Goal: Entertainment & Leisure: Consume media (video, audio)

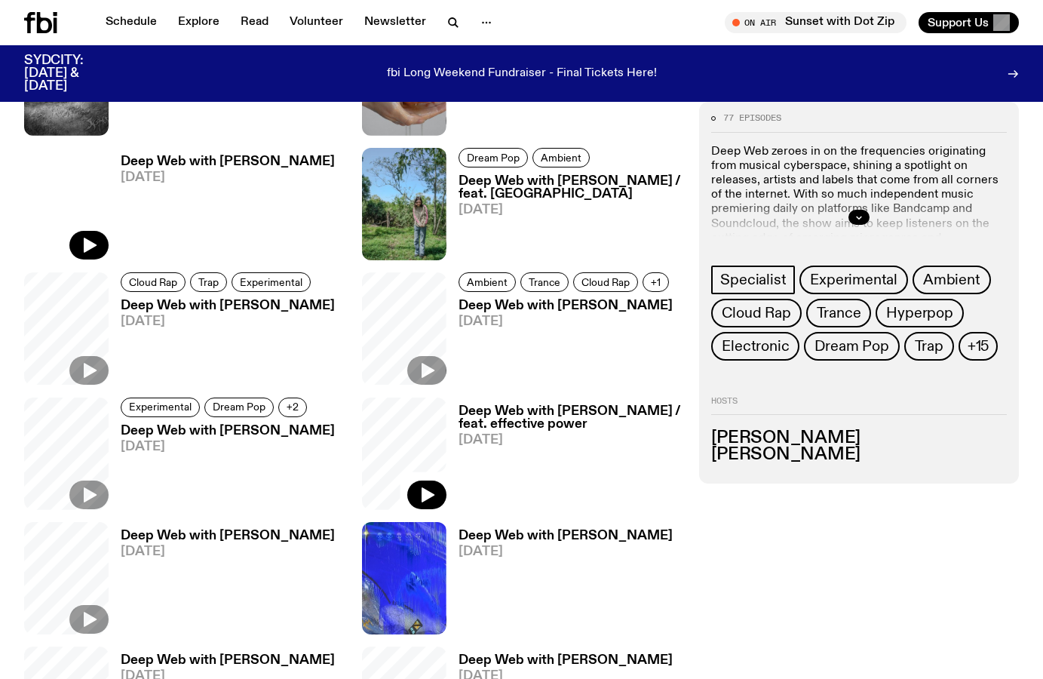
scroll to position [1510, 0]
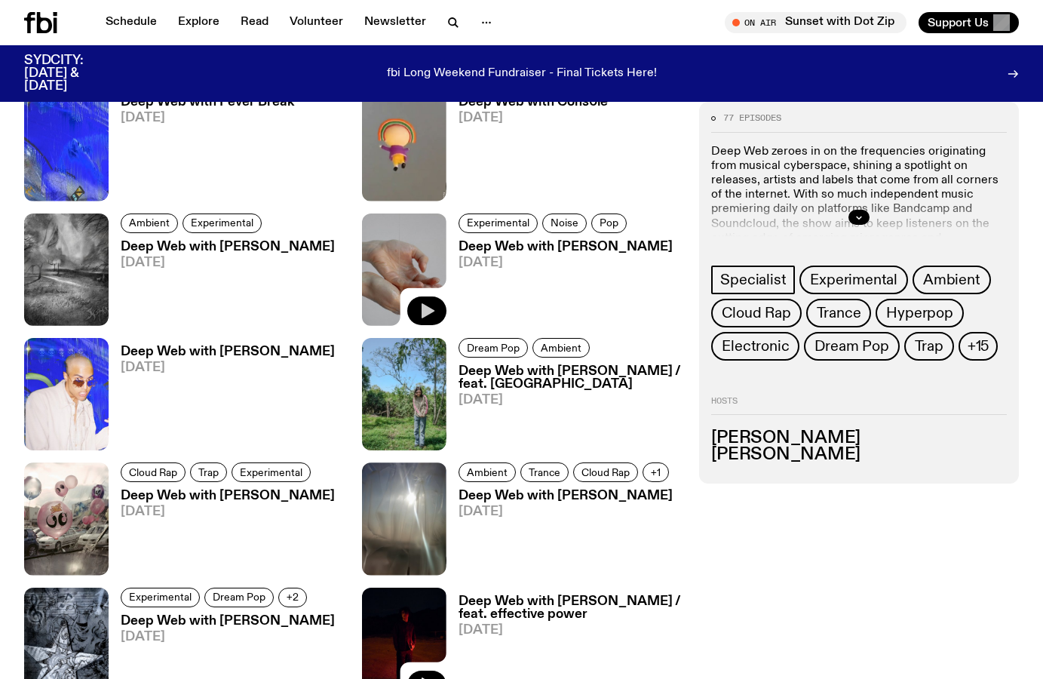
click at [419, 301] on button "button" at bounding box center [426, 310] width 39 height 29
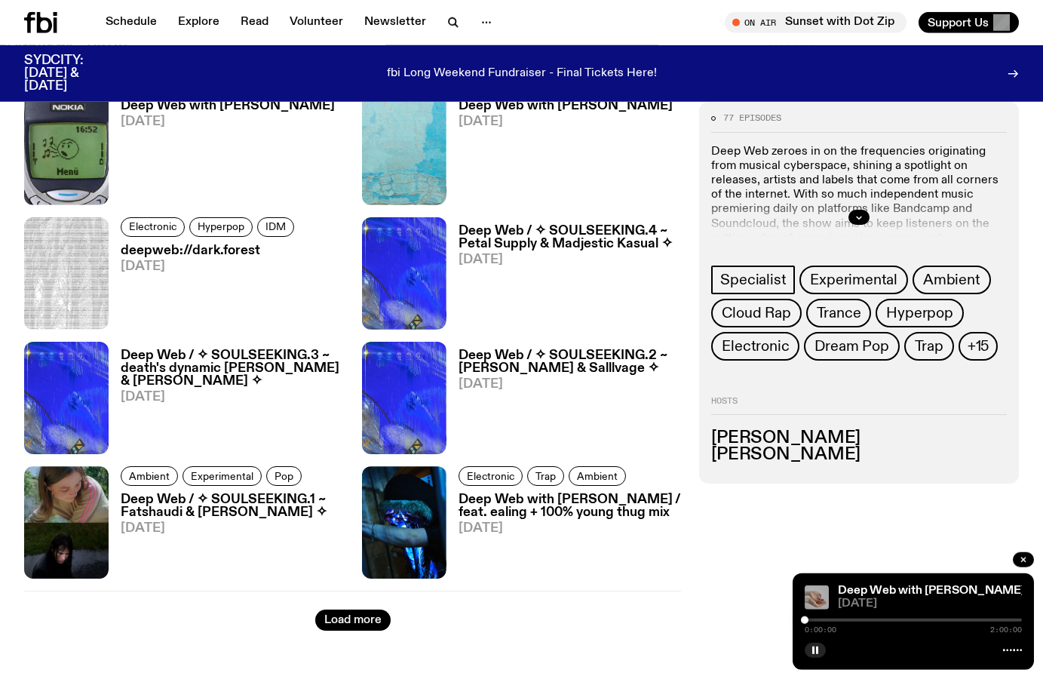
scroll to position [2365, 0]
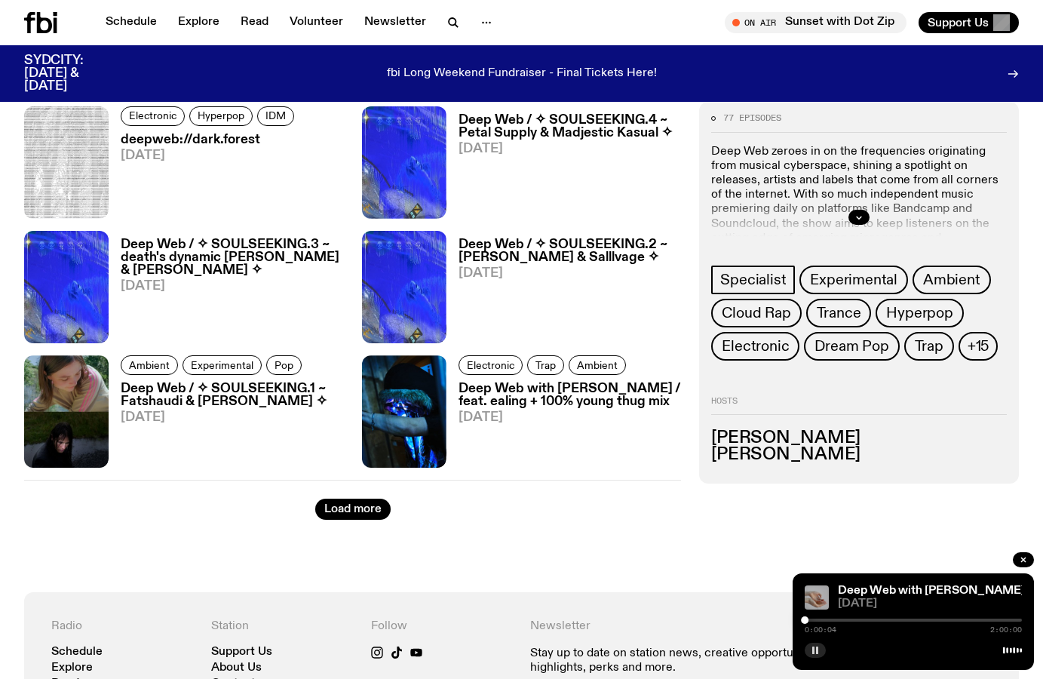
click at [814, 654] on icon "button" at bounding box center [815, 650] width 9 height 9
click at [845, 624] on div "0:00:06 2:00:00" at bounding box center [913, 624] width 217 height 18
click at [1021, 561] on icon "button" at bounding box center [1023, 559] width 5 height 5
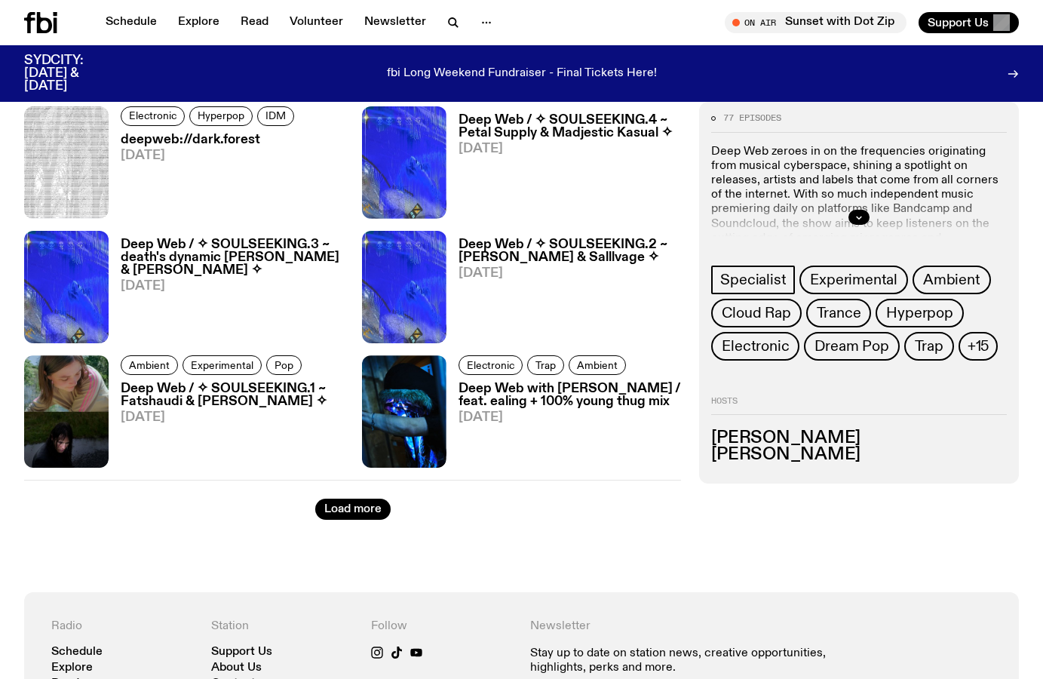
click at [139, 397] on h3 "Deep Web / ✧ SOULSEEKING.1 ~ Fatshaudi & [PERSON_NAME] ✧" at bounding box center [232, 395] width 223 height 26
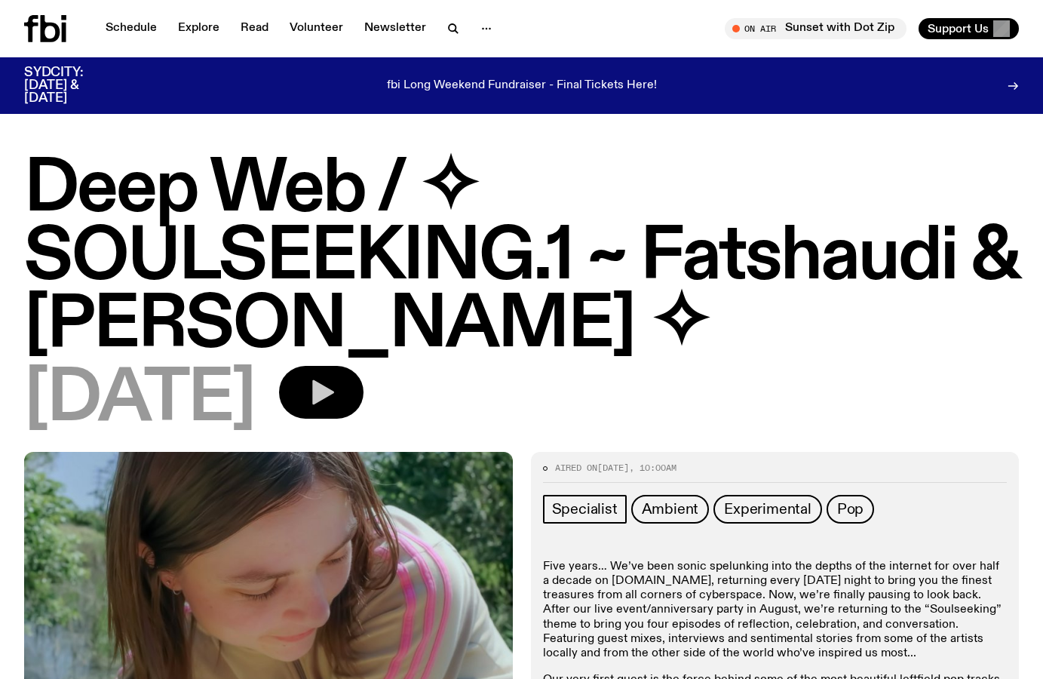
click at [334, 386] on icon "button" at bounding box center [323, 392] width 22 height 25
